Goal: Register for event/course

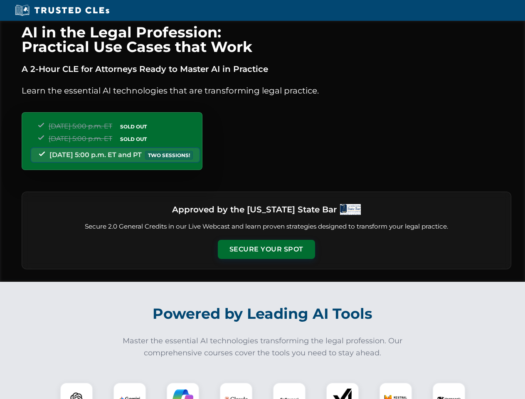
click at [266, 249] on button "Secure Your Spot" at bounding box center [266, 249] width 97 height 19
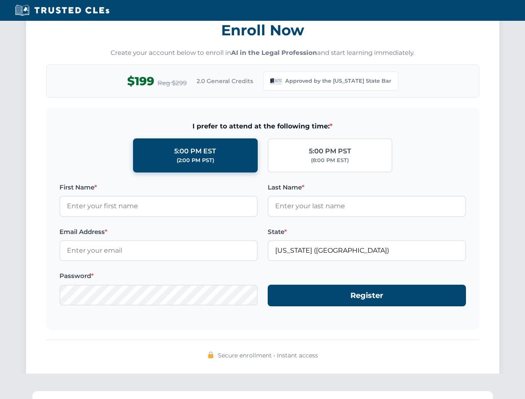
scroll to position [810, 0]
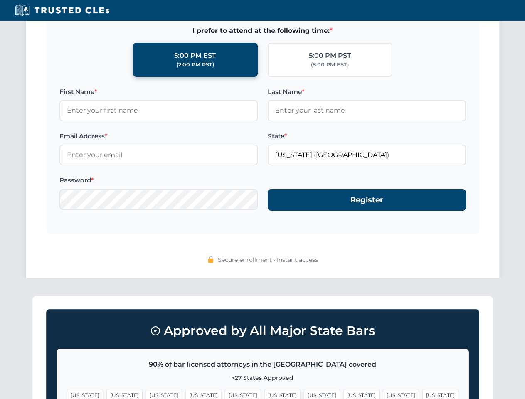
click at [304, 391] on span "[US_STATE]" at bounding box center [322, 395] width 36 height 12
click at [383, 391] on span "[US_STATE]" at bounding box center [401, 395] width 36 height 12
